Goal: Task Accomplishment & Management: Use online tool/utility

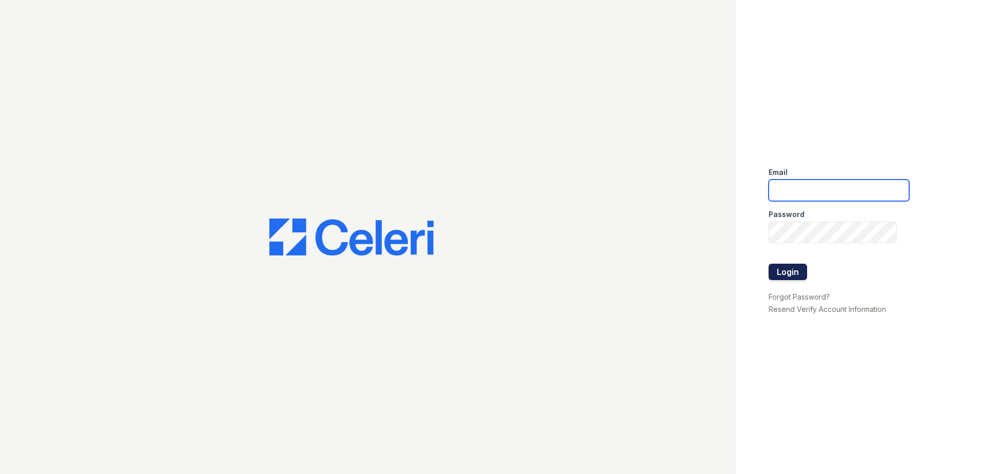
type input "[EMAIL_ADDRESS][DOMAIN_NAME]"
click at [797, 277] on button "Login" at bounding box center [788, 272] width 38 height 16
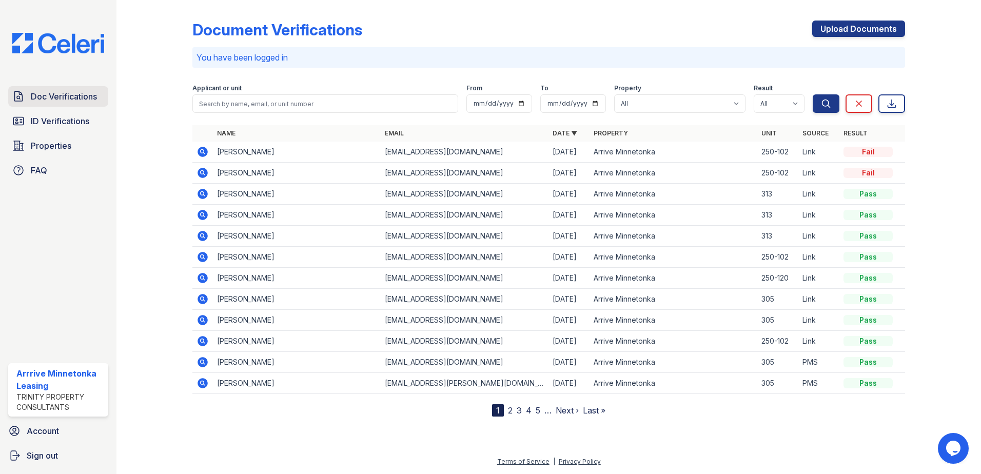
click at [68, 95] on span "Doc Verifications" at bounding box center [64, 96] width 66 height 12
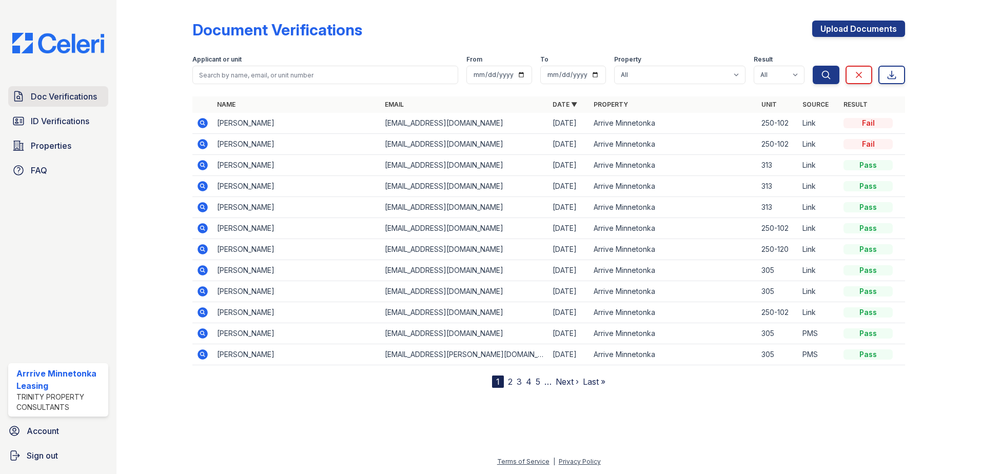
click at [55, 96] on span "Doc Verifications" at bounding box center [64, 96] width 66 height 12
click at [38, 103] on span "Doc Verifications" at bounding box center [64, 96] width 66 height 12
click at [59, 99] on span "Doc Verifications" at bounding box center [64, 96] width 66 height 12
click at [51, 101] on span "Doc Verifications" at bounding box center [64, 96] width 66 height 12
click at [45, 98] on span "Doc Verifications" at bounding box center [64, 96] width 66 height 12
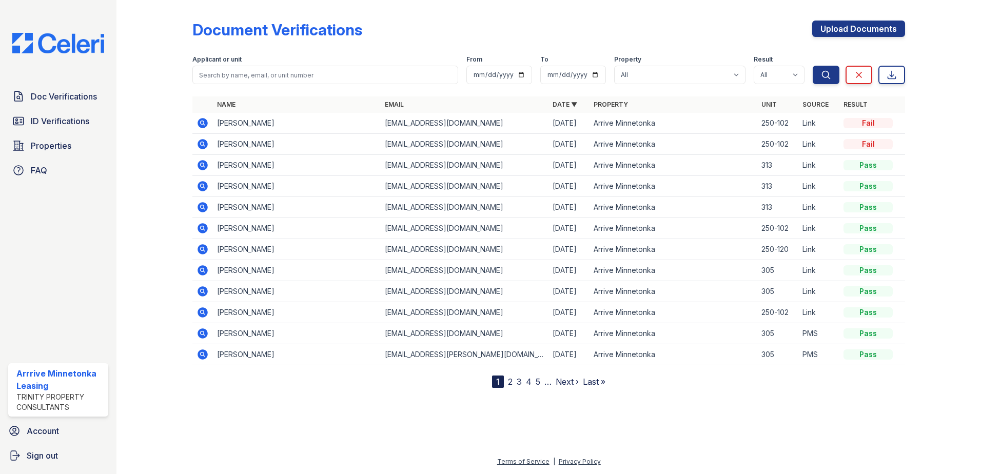
drag, startPoint x: 649, startPoint y: 30, endPoint x: 333, endPoint y: 154, distance: 339.0
click at [648, 30] on div "Document Verifications Upload Documents" at bounding box center [548, 34] width 713 height 27
click at [82, 103] on span "Doc Verifications" at bounding box center [64, 96] width 66 height 12
click at [52, 100] on span "Doc Verifications" at bounding box center [64, 96] width 66 height 12
